Goal: Transaction & Acquisition: Book appointment/travel/reservation

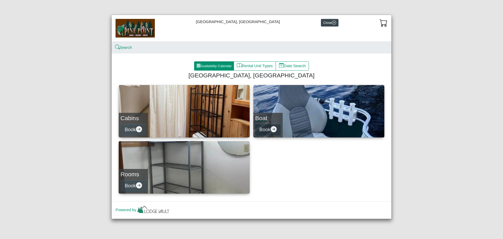
click at [276, 127] on icon "arrow right circle fill" at bounding box center [274, 129] width 6 height 6
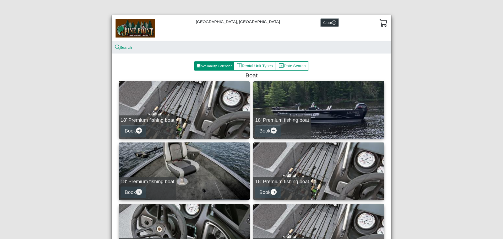
click at [321, 23] on button "Close" at bounding box center [330, 23] width 18 height 8
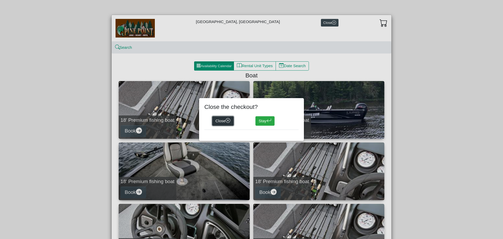
click at [225, 117] on button "Close" at bounding box center [222, 120] width 21 height 9
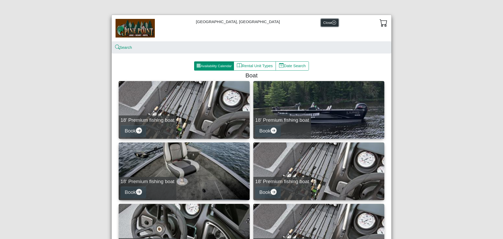
click at [332, 23] on icon "x circle" at bounding box center [334, 22] width 4 height 4
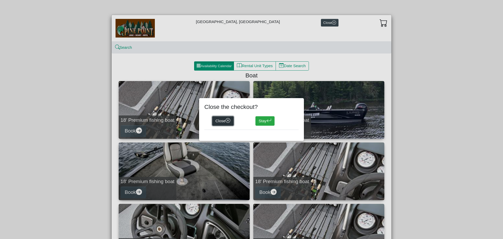
click at [229, 121] on icon "x circle" at bounding box center [228, 120] width 5 height 5
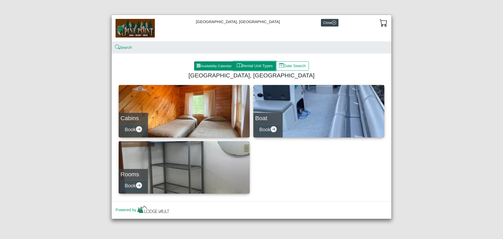
click at [258, 64] on button "Rental Unit Types" at bounding box center [255, 65] width 42 height 9
click at [333, 23] on icon "x circle" at bounding box center [334, 22] width 2 height 2
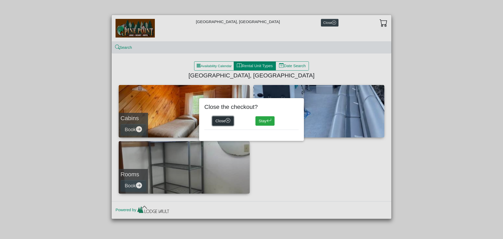
click at [229, 119] on icon "x circle" at bounding box center [228, 120] width 5 height 5
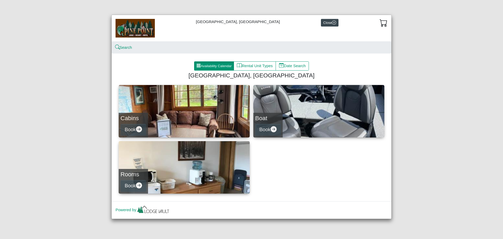
click at [170, 48] on ol "Search" at bounding box center [252, 48] width 280 height 12
click at [122, 48] on link "Search" at bounding box center [124, 47] width 17 height 4
click at [263, 66] on button "Rental Unit Types" at bounding box center [255, 65] width 42 height 9
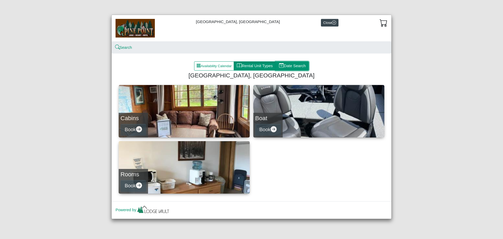
click at [291, 69] on button "Date Search" at bounding box center [292, 65] width 33 height 9
select select "*"
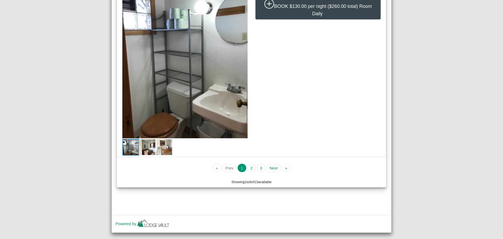
scroll to position [2227, 0]
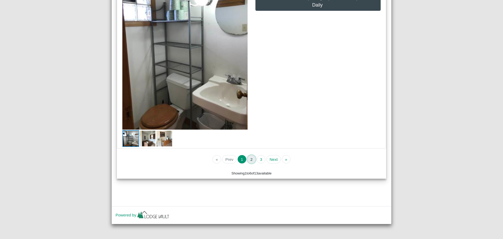
click at [251, 159] on button "2" at bounding box center [251, 159] width 9 height 8
click at [260, 159] on button "3" at bounding box center [261, 159] width 9 height 8
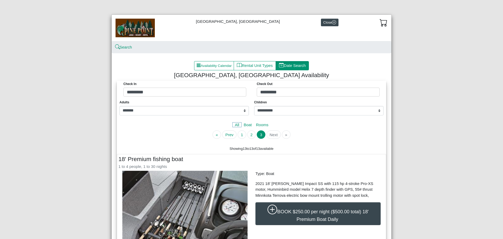
scroll to position [0, 0]
